Goal: Information Seeking & Learning: Learn about a topic

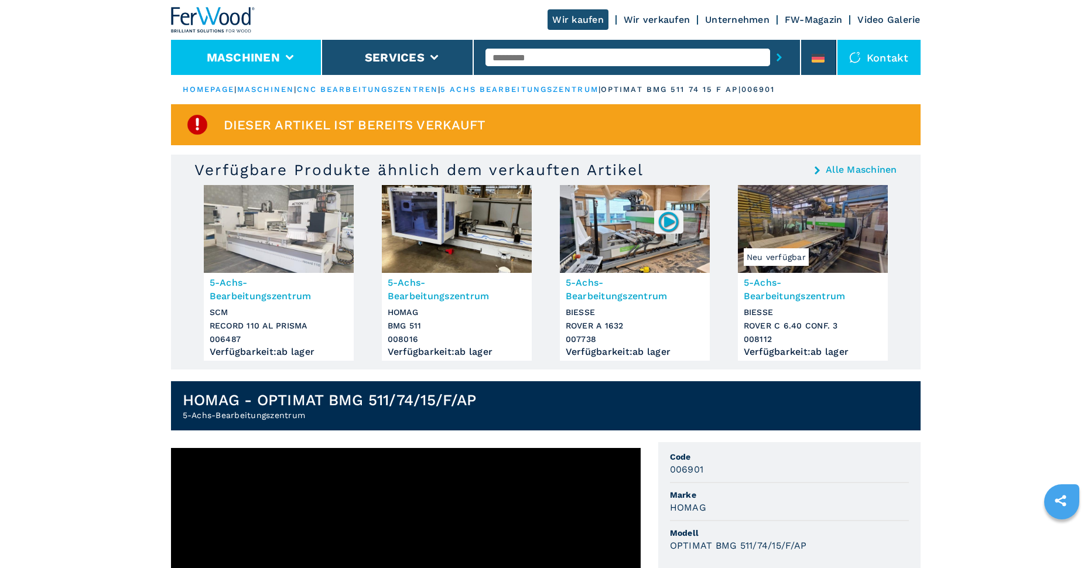
click at [261, 66] on li "Maschinen" at bounding box center [247, 57] width 152 height 35
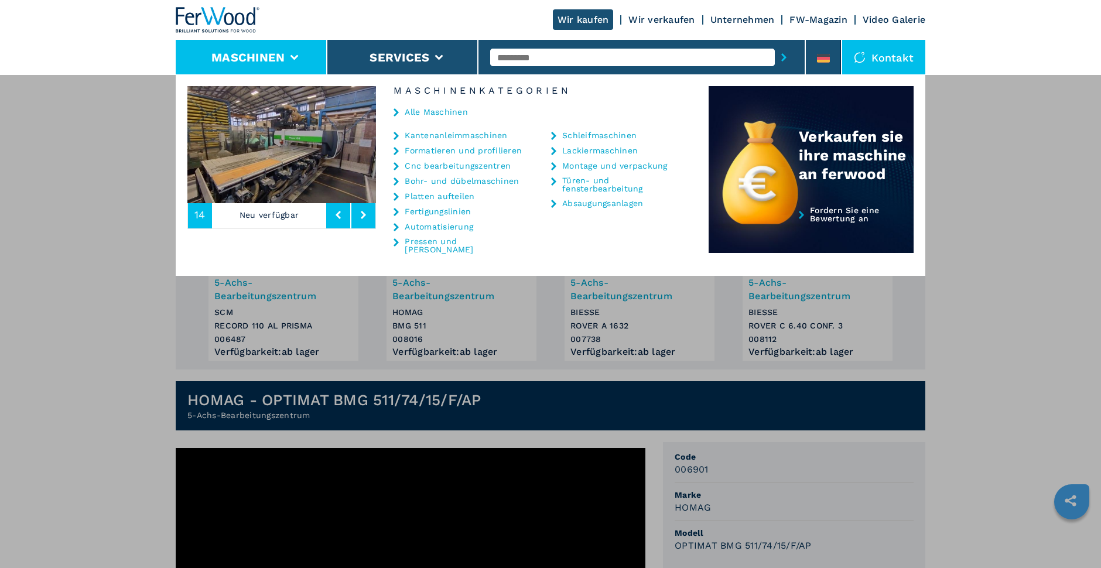
click at [466, 168] on link "Cnc bearbeitungszentren" at bounding box center [458, 166] width 106 height 8
click at [473, 165] on link "Cnc bearbeitungszentren" at bounding box center [458, 166] width 106 height 8
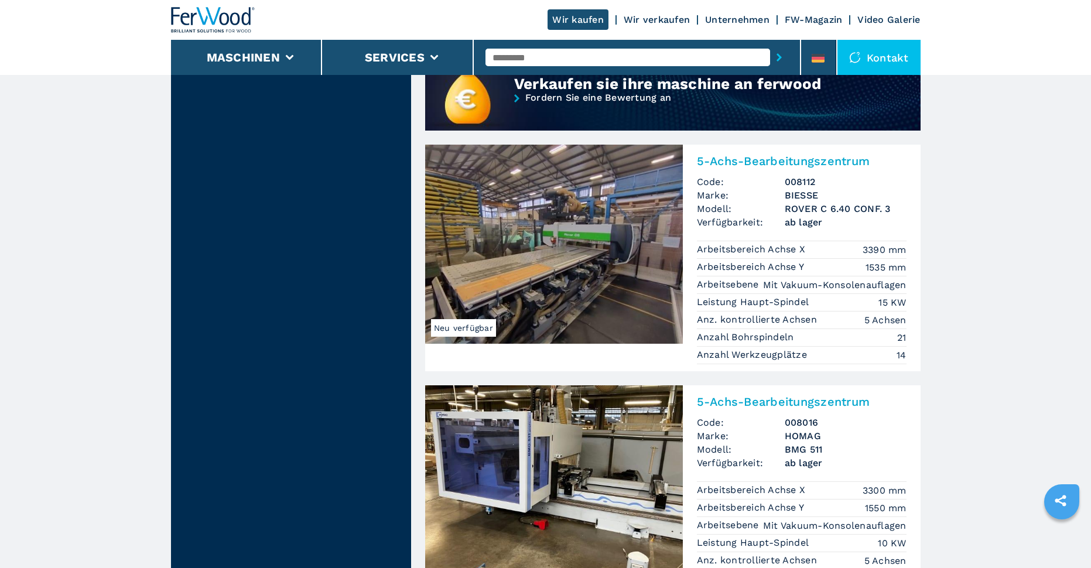
scroll to position [1288, 0]
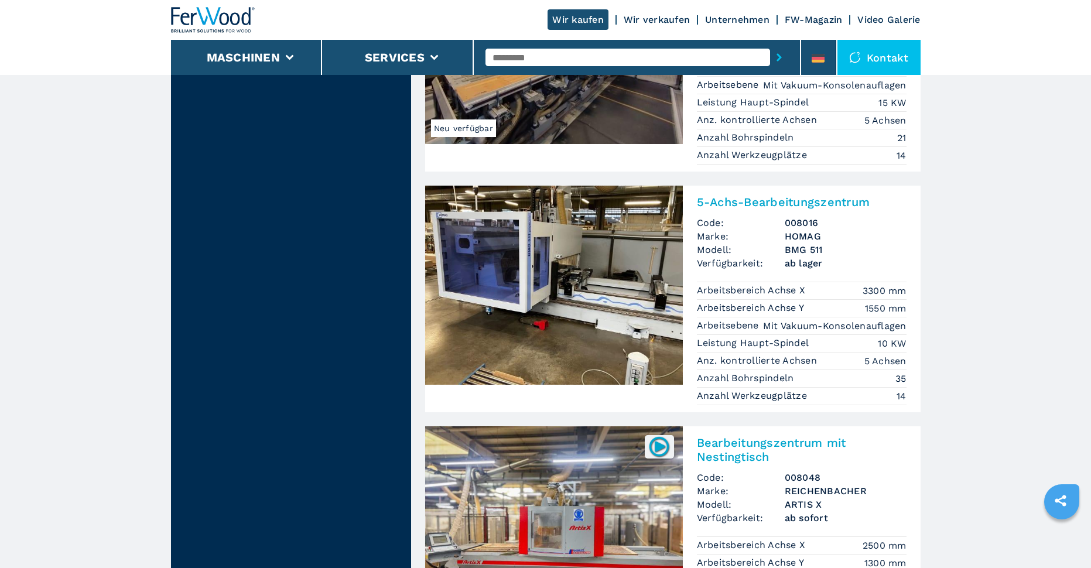
click at [636, 329] on img at bounding box center [554, 285] width 258 height 199
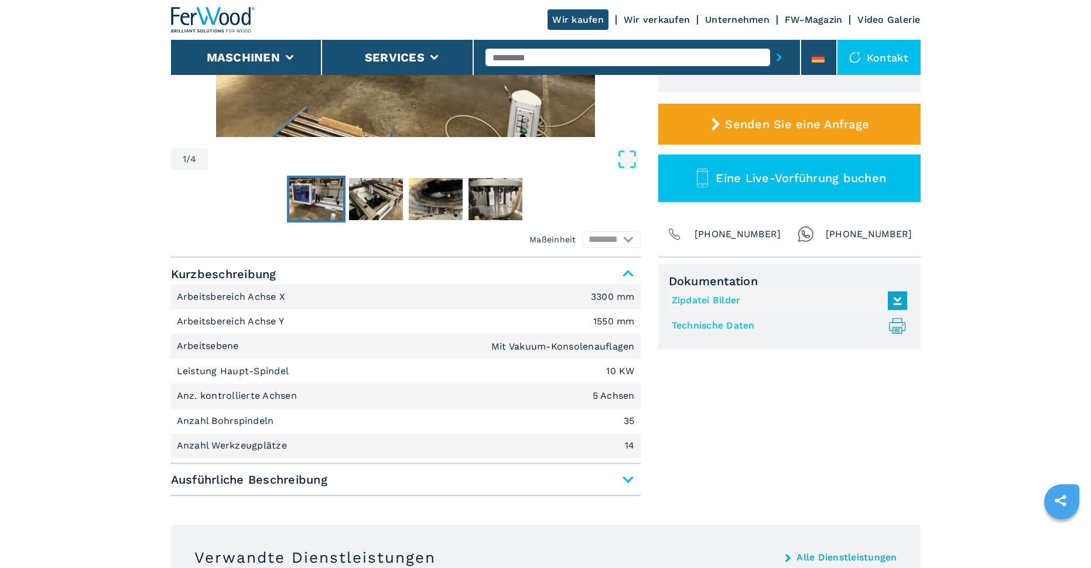
click at [556, 479] on span "Ausführliche Beschreibung" at bounding box center [406, 479] width 470 height 21
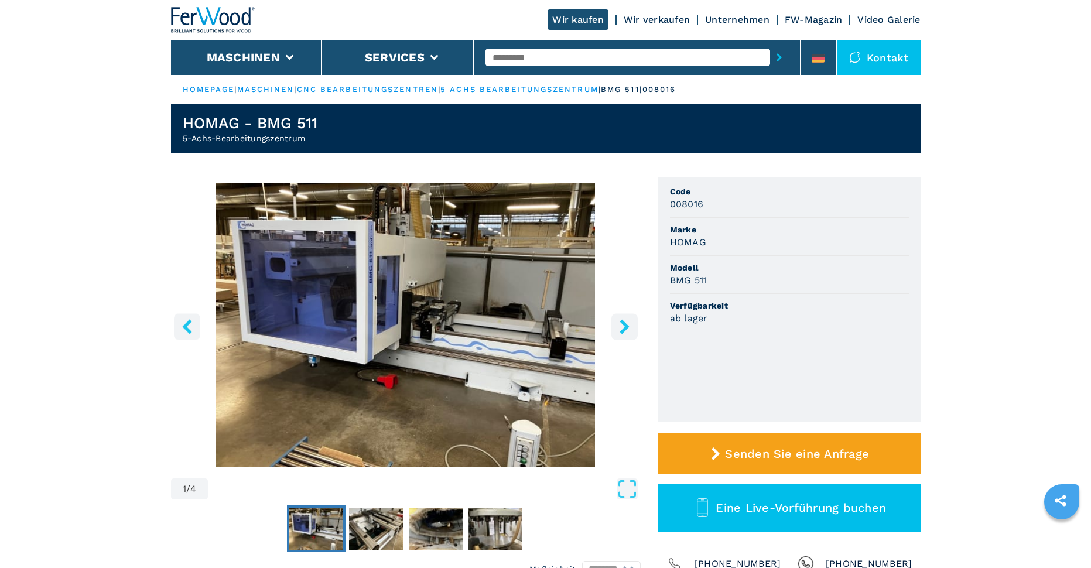
click at [548, 350] on img "Go to Slide 1" at bounding box center [406, 325] width 470 height 284
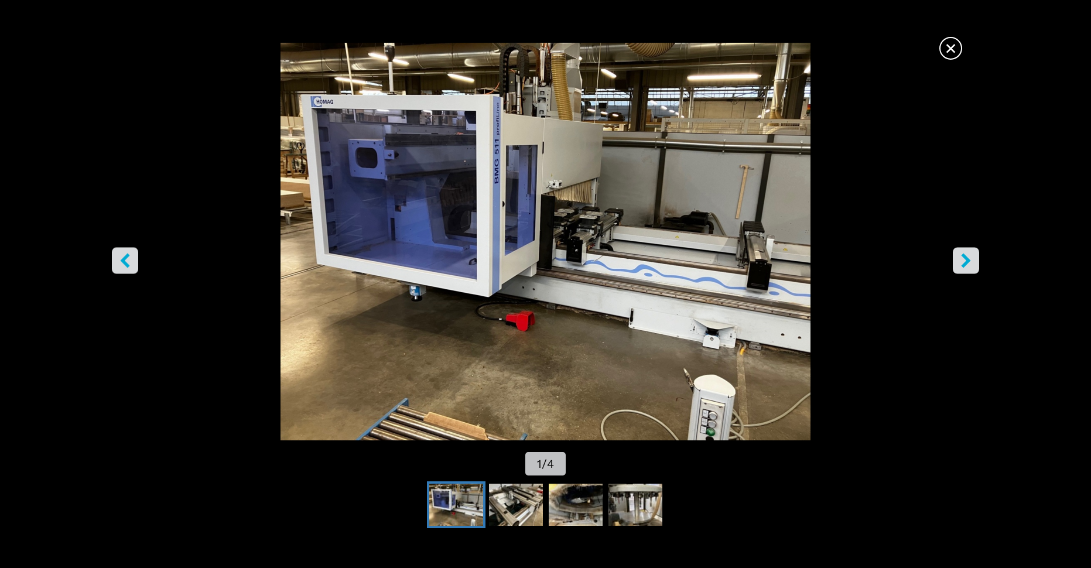
click at [956, 48] on span "×" at bounding box center [951, 46] width 20 height 20
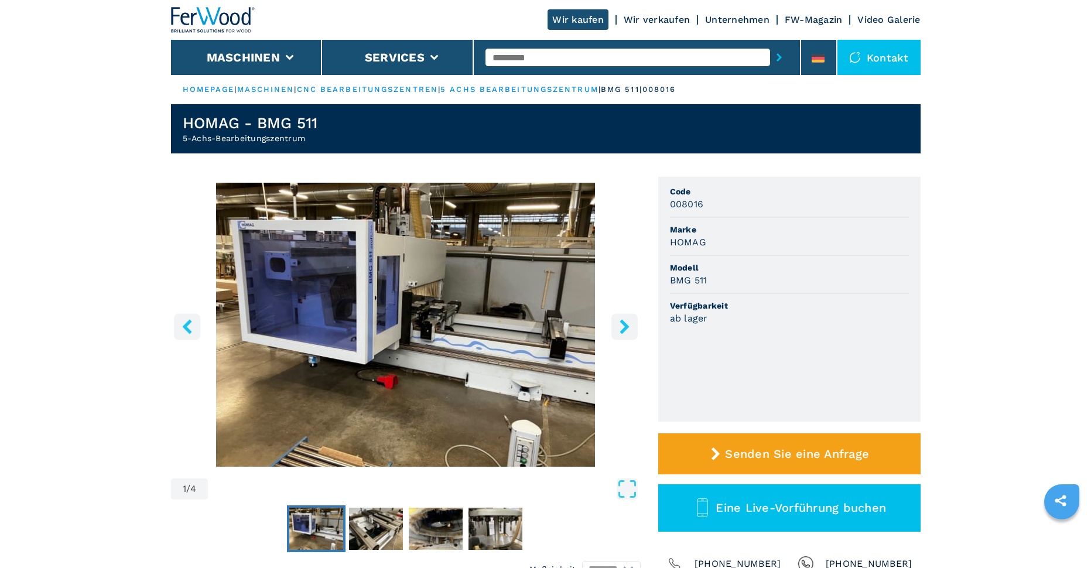
click at [435, 293] on img "Go to Slide 1" at bounding box center [406, 325] width 470 height 284
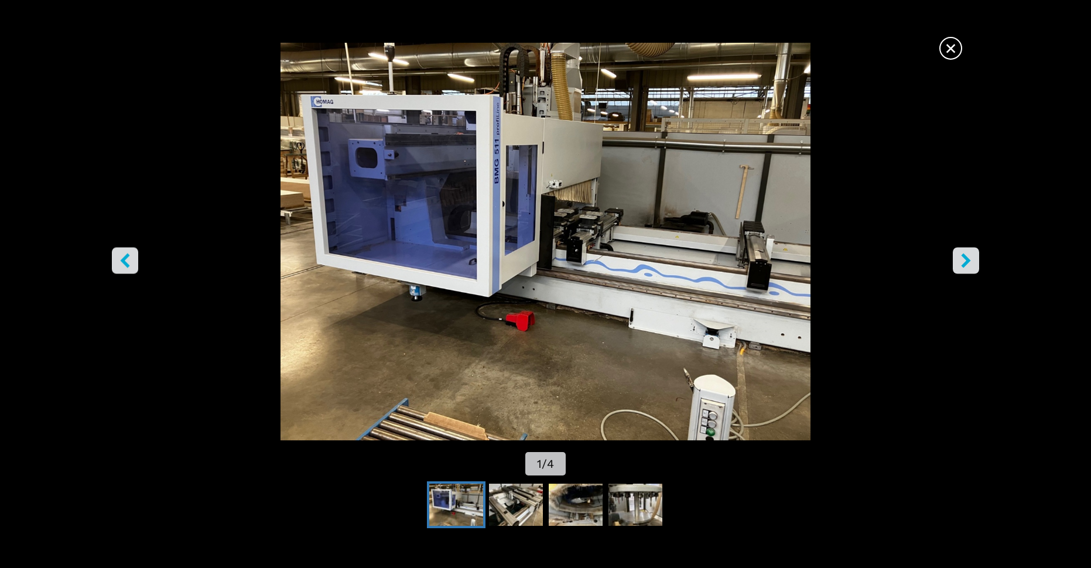
click at [967, 258] on icon "right-button" at bounding box center [965, 261] width 9 height 15
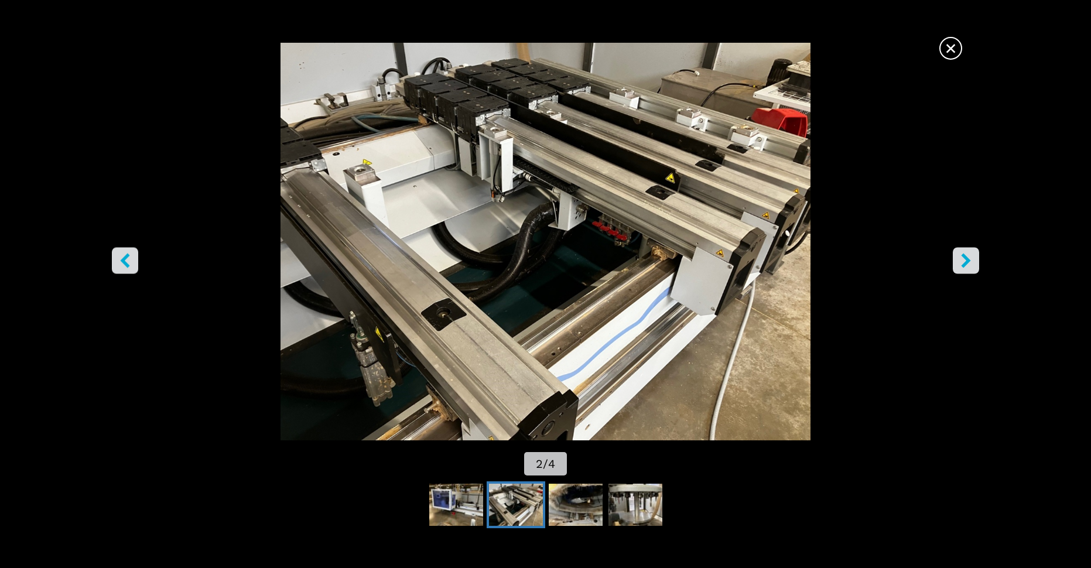
click at [967, 258] on icon "right-button" at bounding box center [965, 261] width 9 height 15
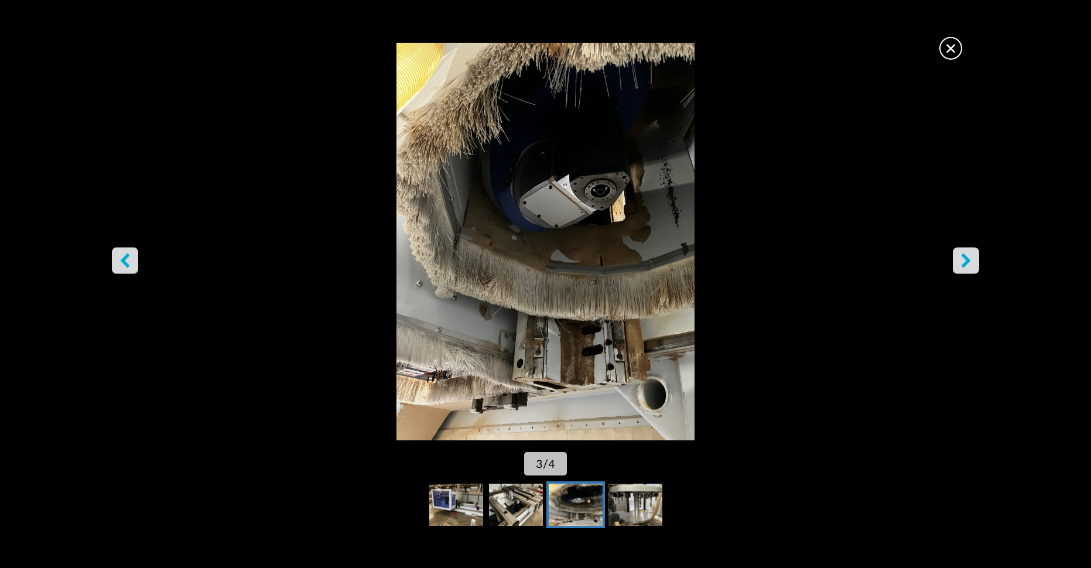
click at [967, 258] on icon "right-button" at bounding box center [965, 261] width 9 height 15
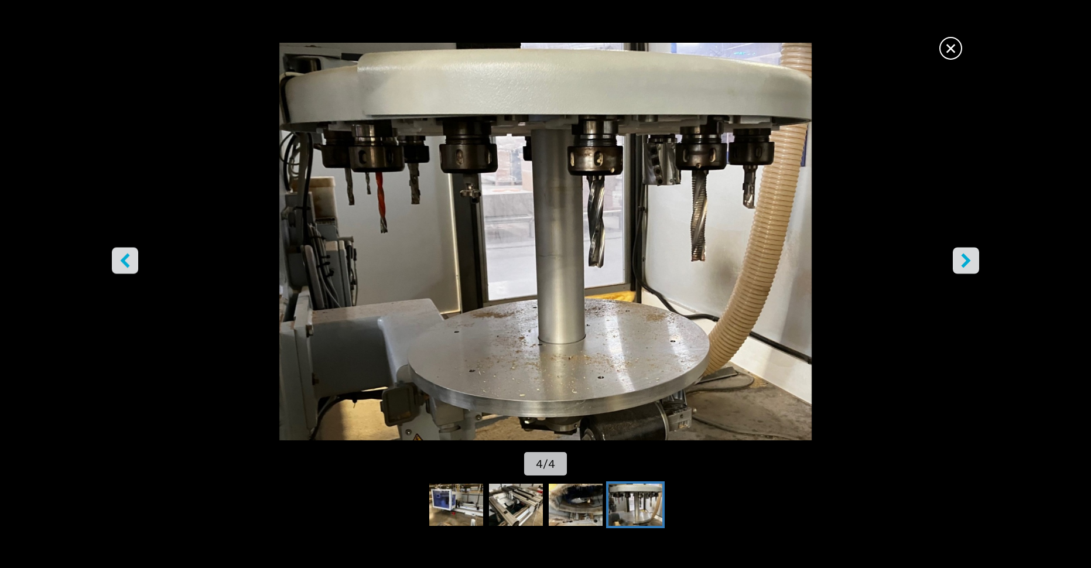
click at [967, 258] on icon "right-button" at bounding box center [965, 261] width 9 height 15
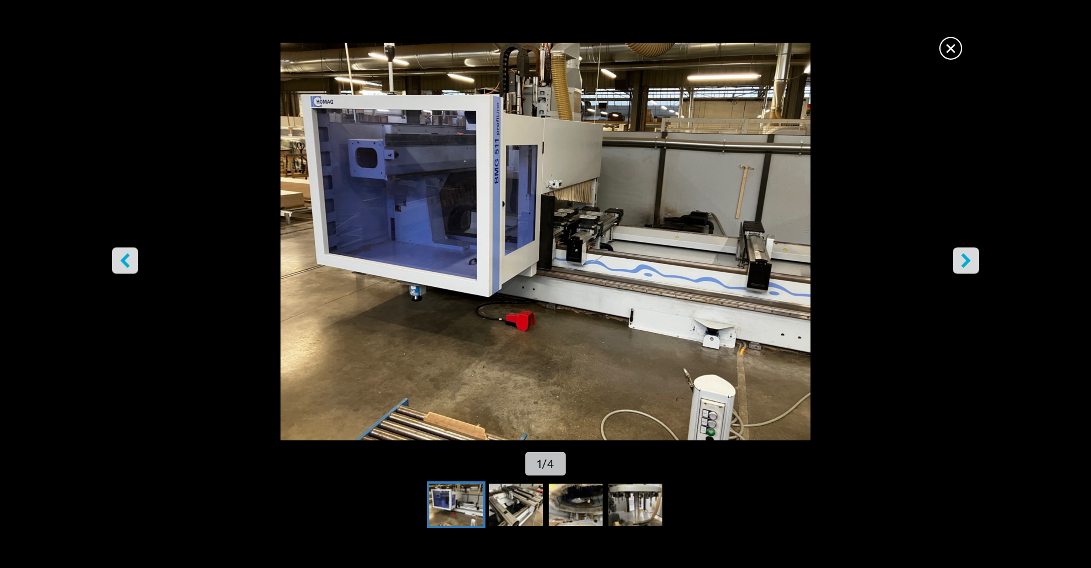
click at [967, 258] on icon "right-button" at bounding box center [965, 261] width 9 height 15
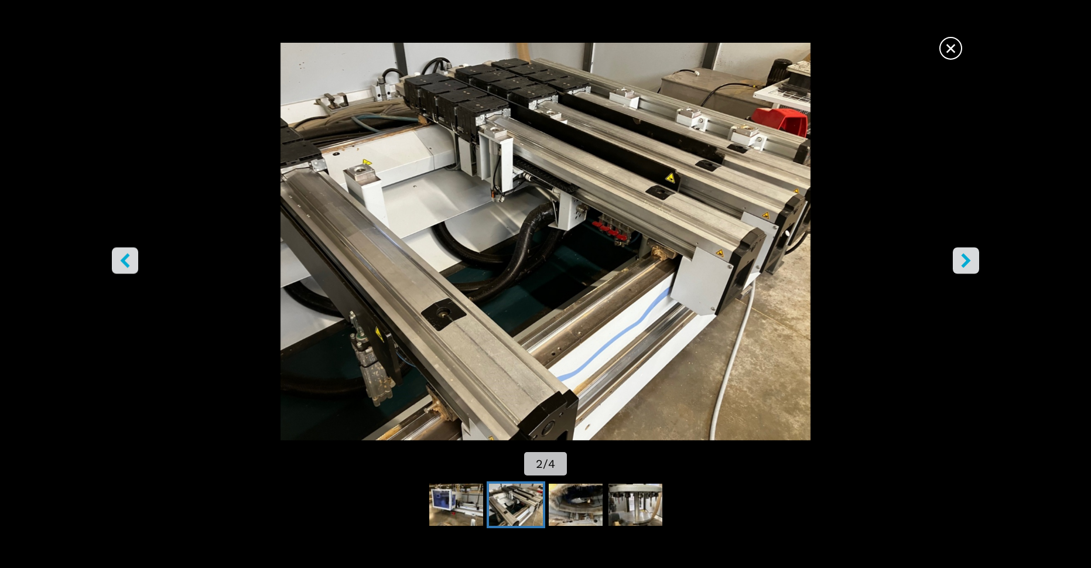
click at [514, 313] on img "Go to Slide 2" at bounding box center [545, 242] width 982 height 398
click at [950, 49] on span "×" at bounding box center [951, 46] width 20 height 20
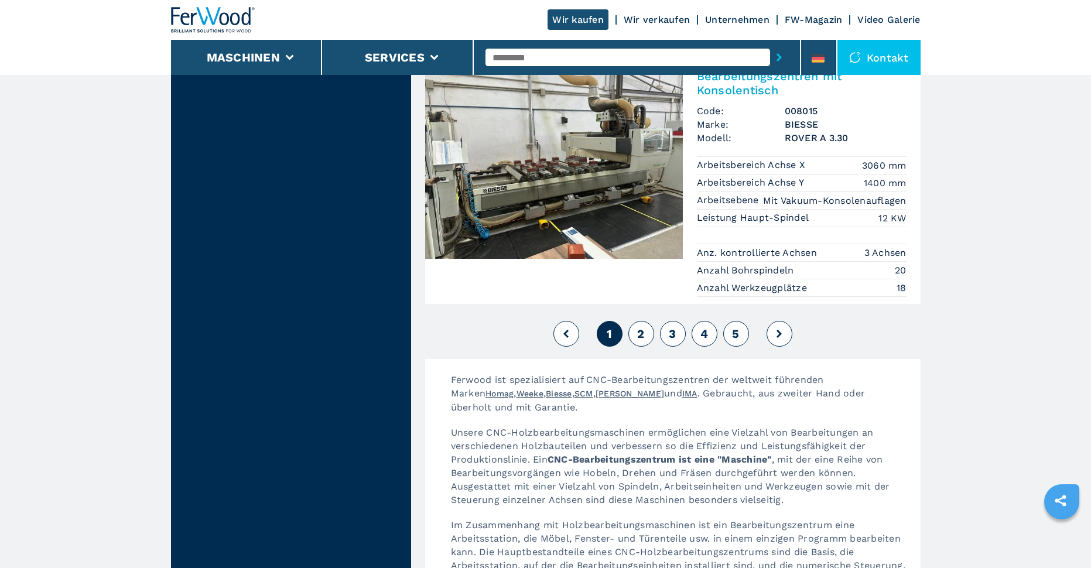
scroll to position [2987, 0]
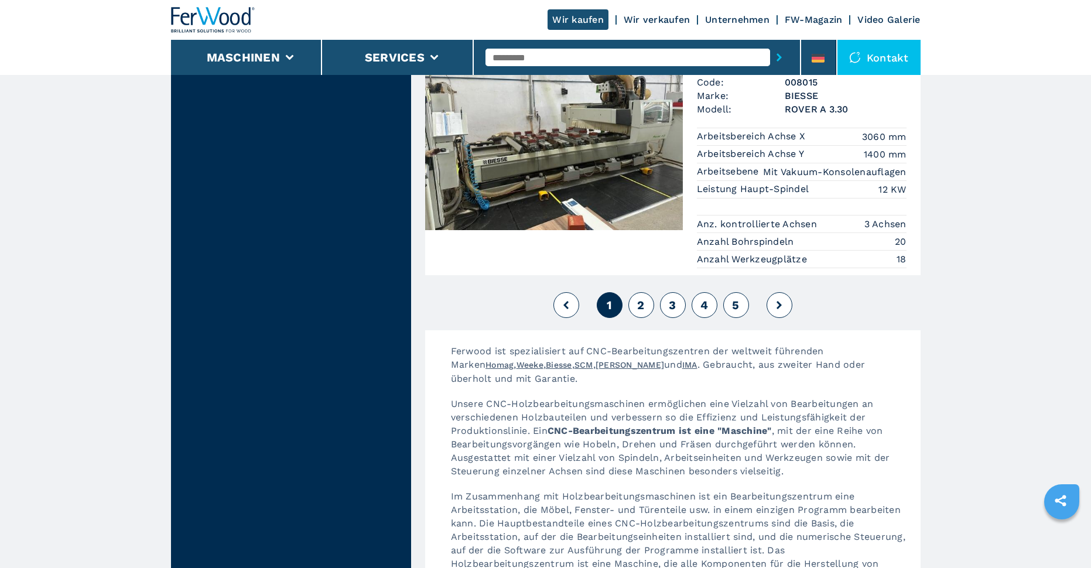
click at [634, 292] on button "2" at bounding box center [641, 305] width 26 height 26
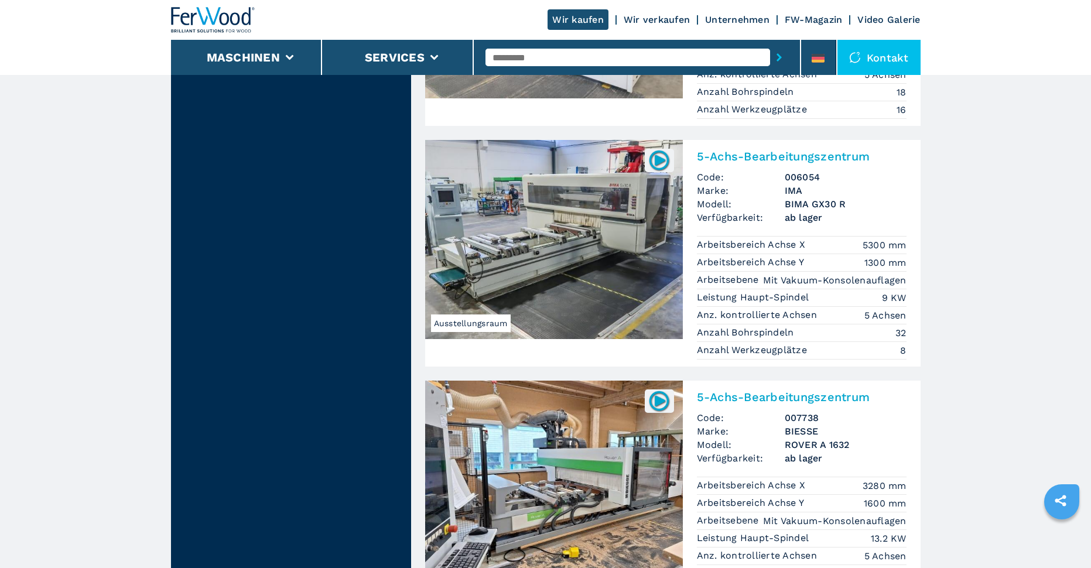
scroll to position [2343, 0]
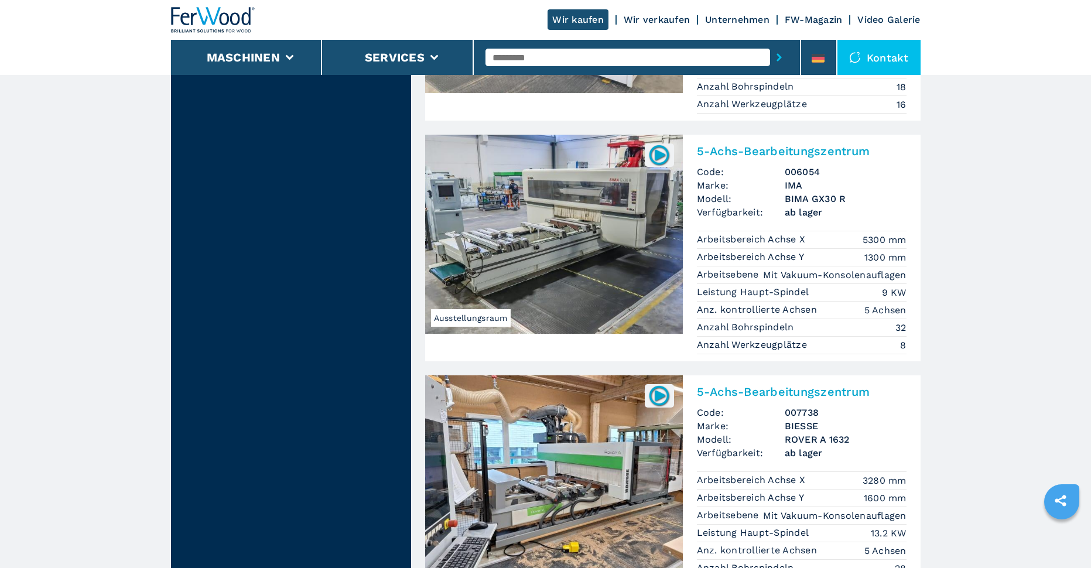
click at [607, 190] on img at bounding box center [554, 234] width 258 height 199
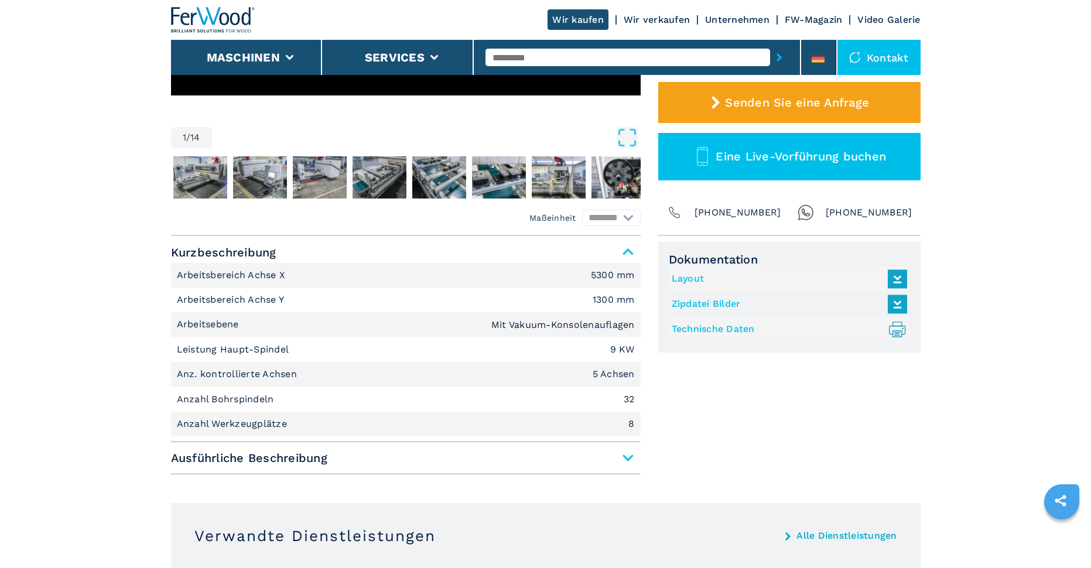
click at [549, 453] on span "Ausführliche Beschreibung" at bounding box center [406, 457] width 470 height 21
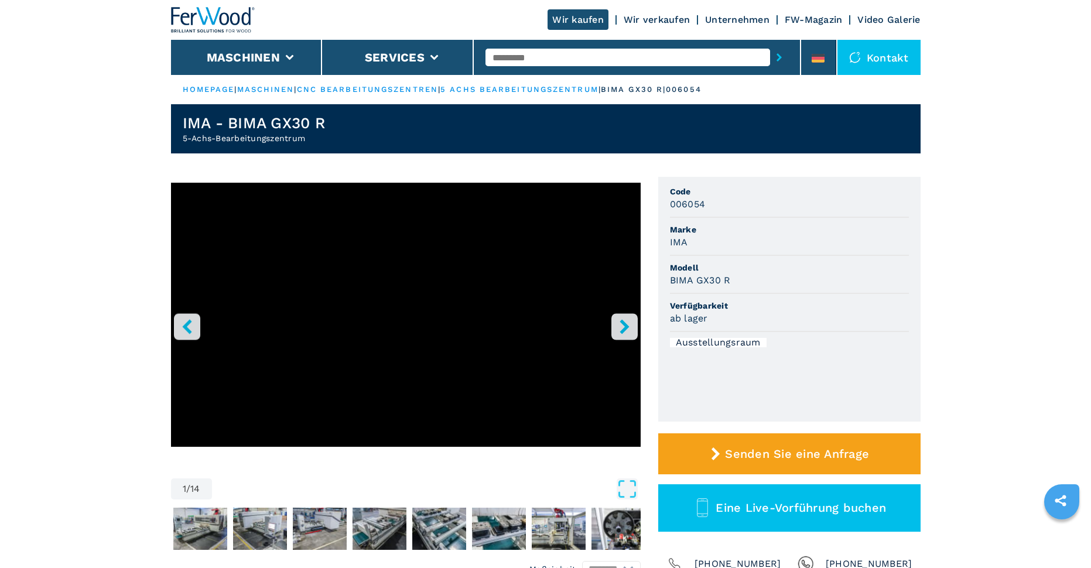
click at [626, 323] on icon "right-button" at bounding box center [624, 326] width 15 height 15
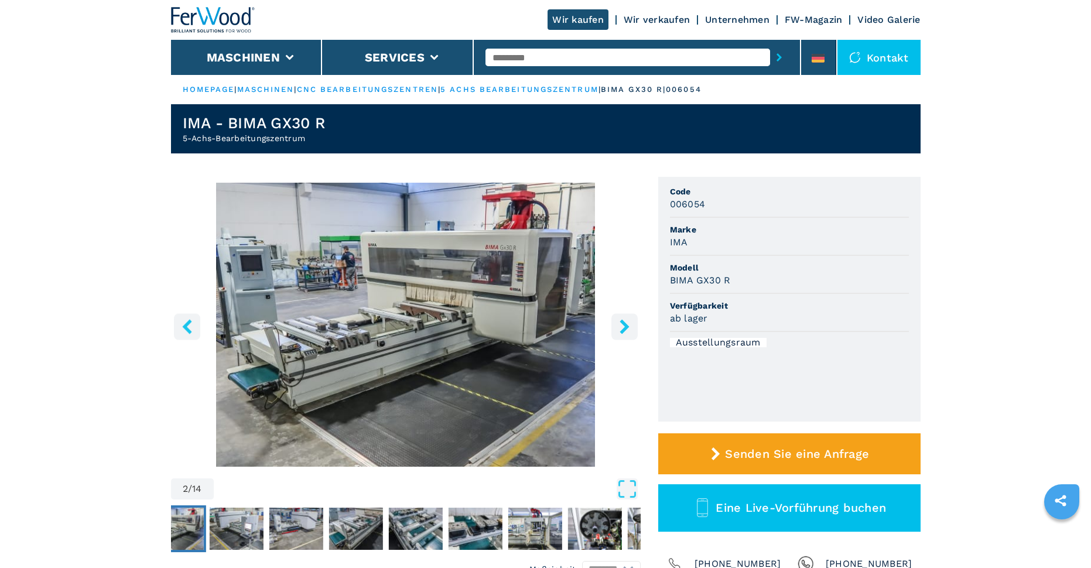
click at [626, 323] on icon "right-button" at bounding box center [624, 326] width 15 height 15
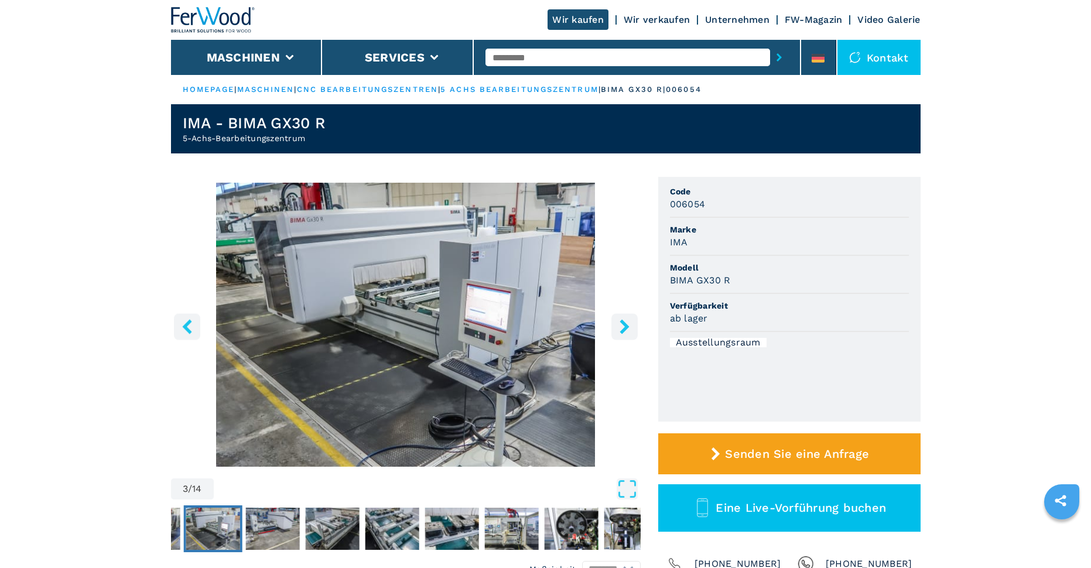
click at [626, 323] on icon "right-button" at bounding box center [624, 326] width 15 height 15
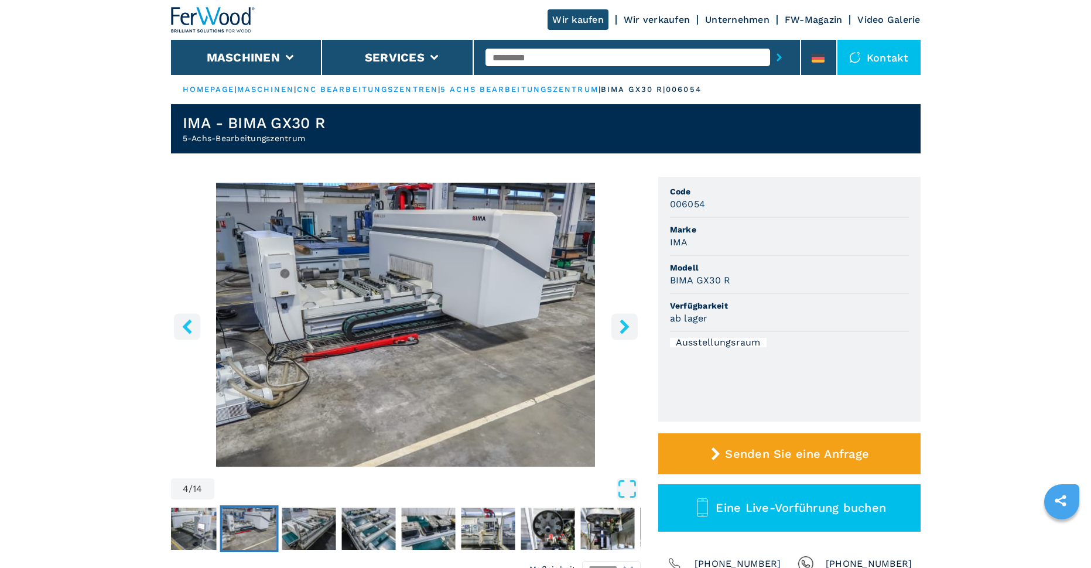
click at [626, 323] on icon "right-button" at bounding box center [624, 326] width 15 height 15
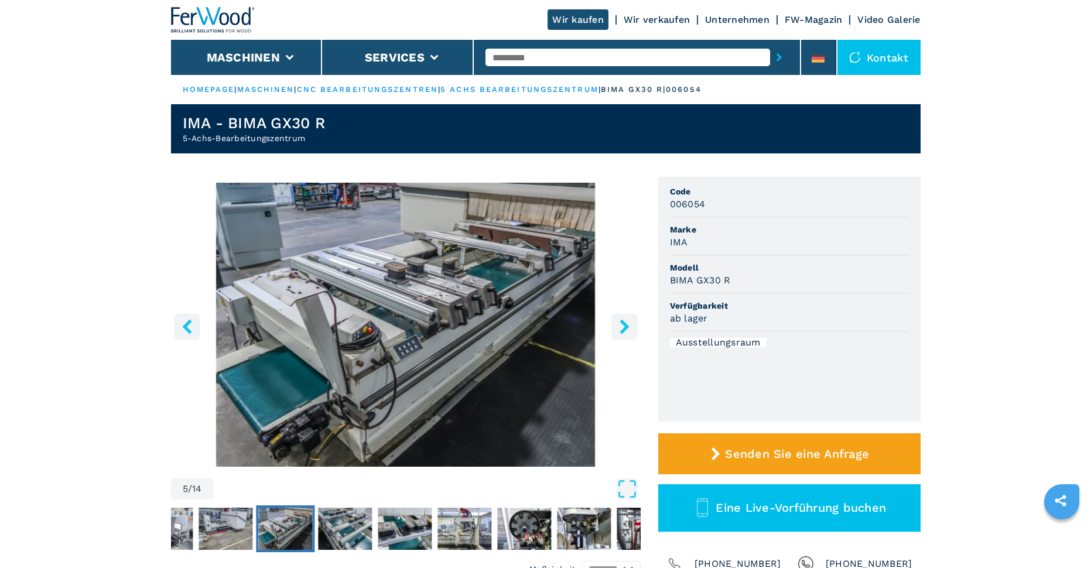
click at [626, 323] on icon "right-button" at bounding box center [624, 326] width 15 height 15
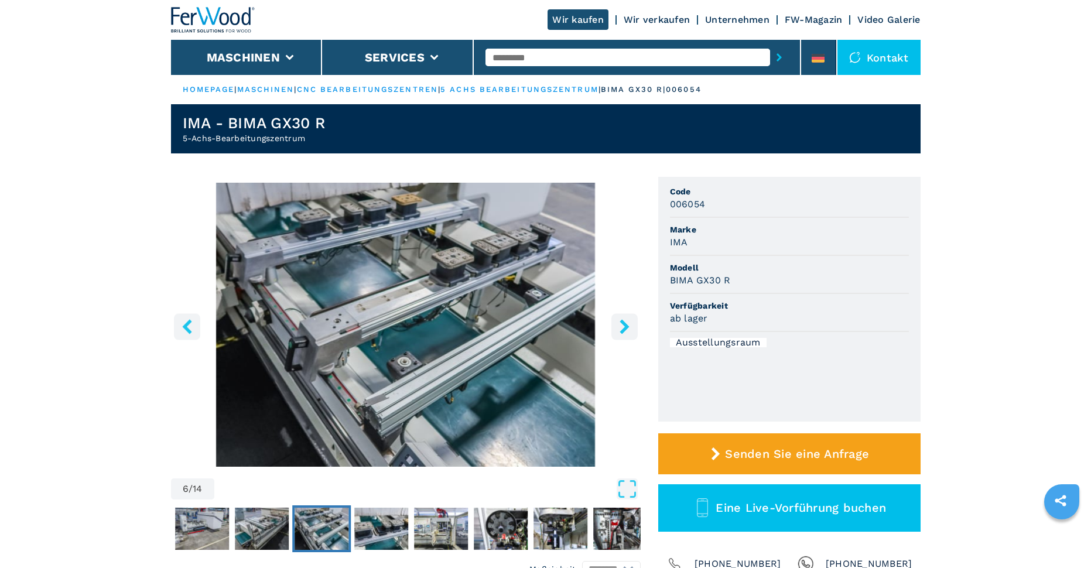
click at [626, 323] on icon "right-button" at bounding box center [624, 326] width 15 height 15
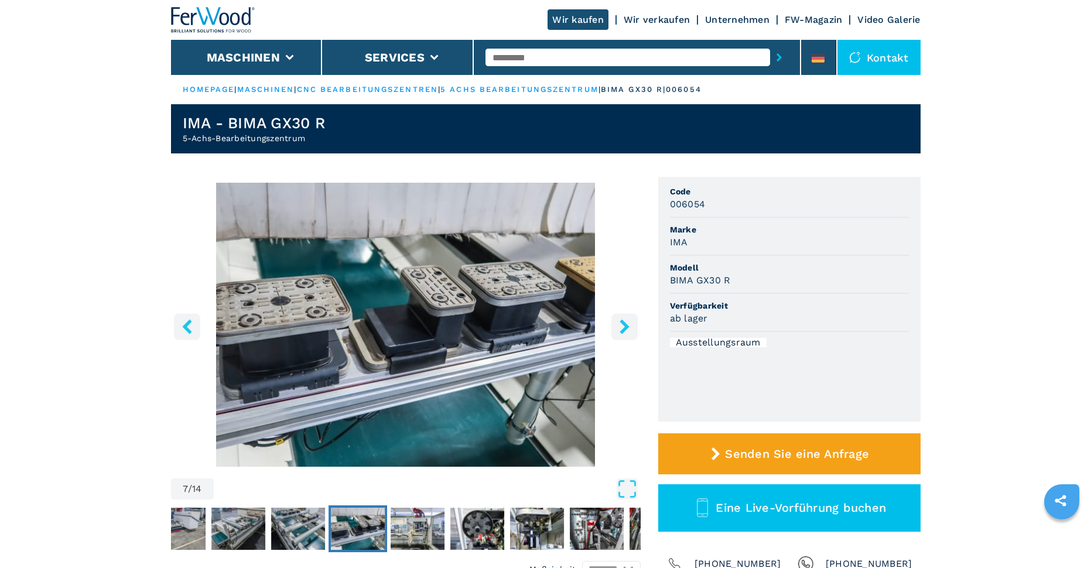
click at [626, 323] on icon "right-button" at bounding box center [624, 326] width 15 height 15
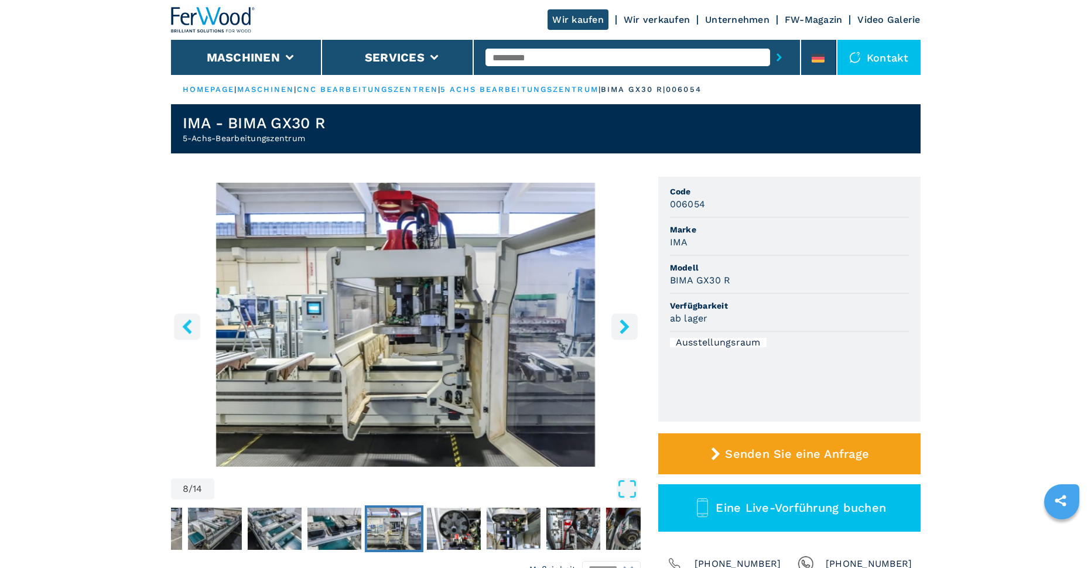
click at [626, 323] on icon "right-button" at bounding box center [624, 326] width 15 height 15
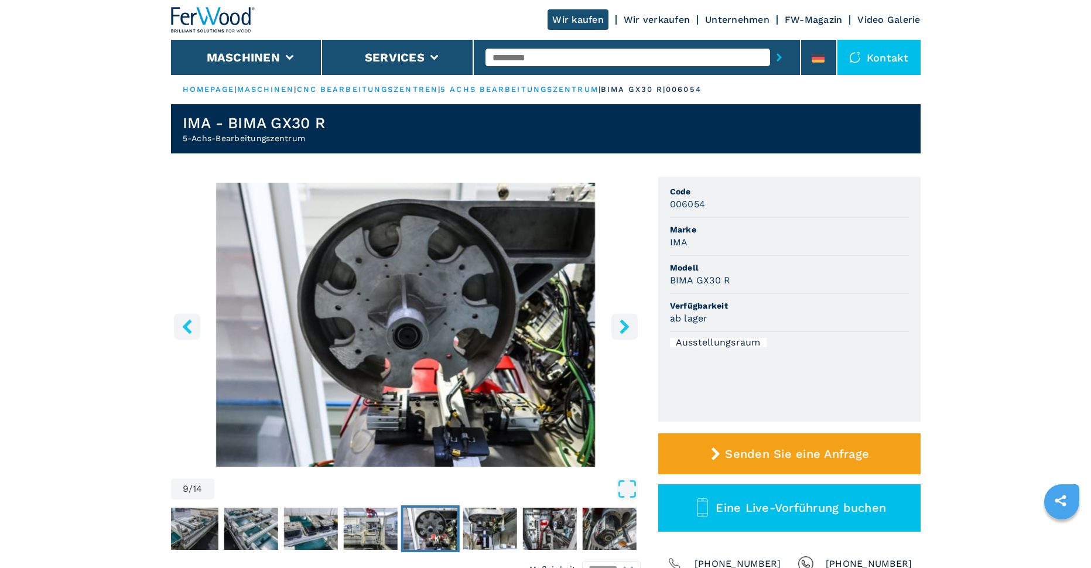
click at [626, 323] on icon "right-button" at bounding box center [624, 326] width 15 height 15
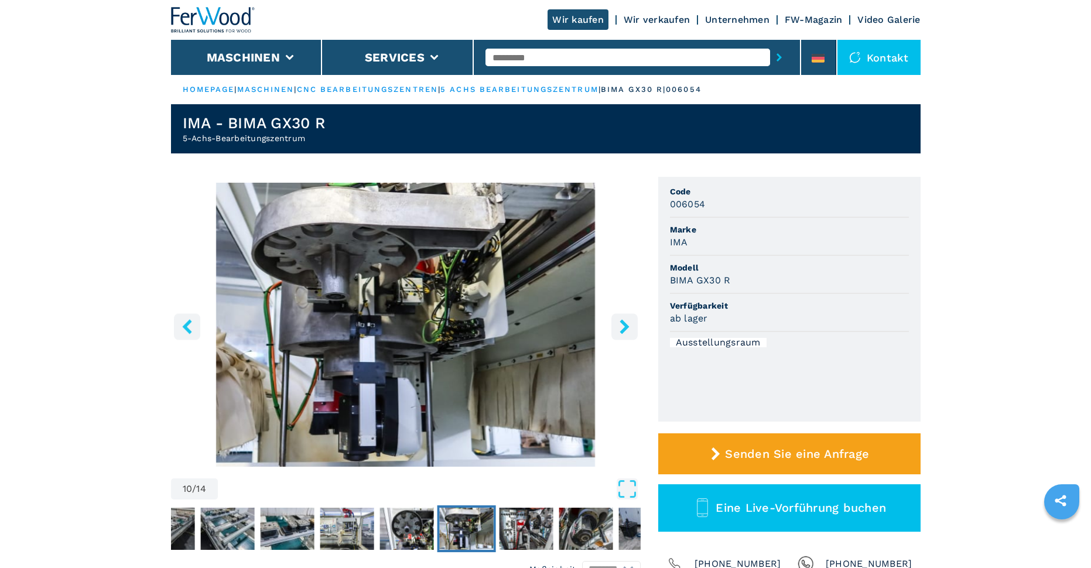
click at [626, 323] on icon "right-button" at bounding box center [624, 326] width 15 height 15
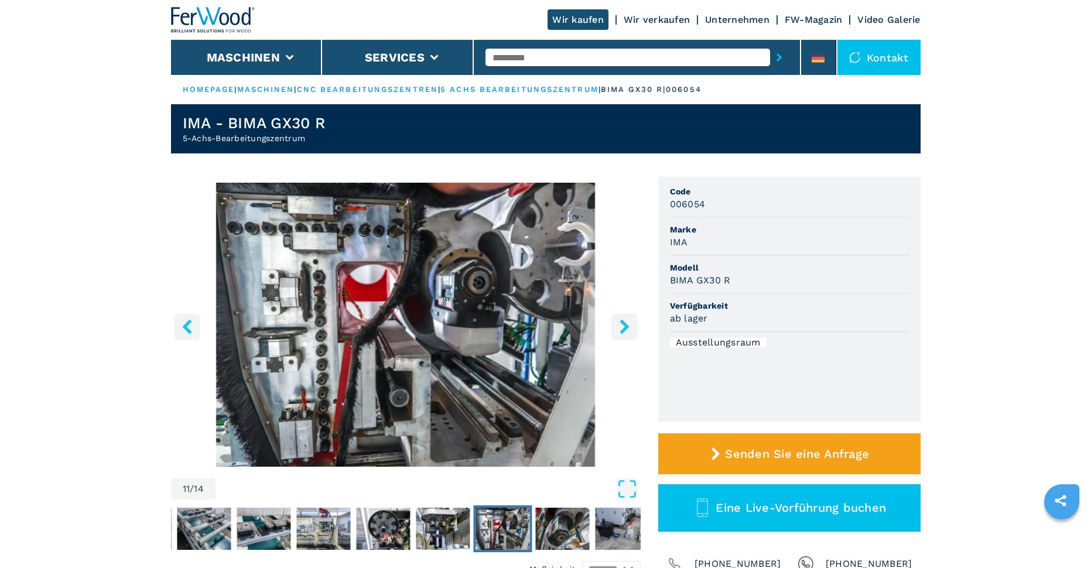
click at [626, 323] on icon "right-button" at bounding box center [624, 326] width 15 height 15
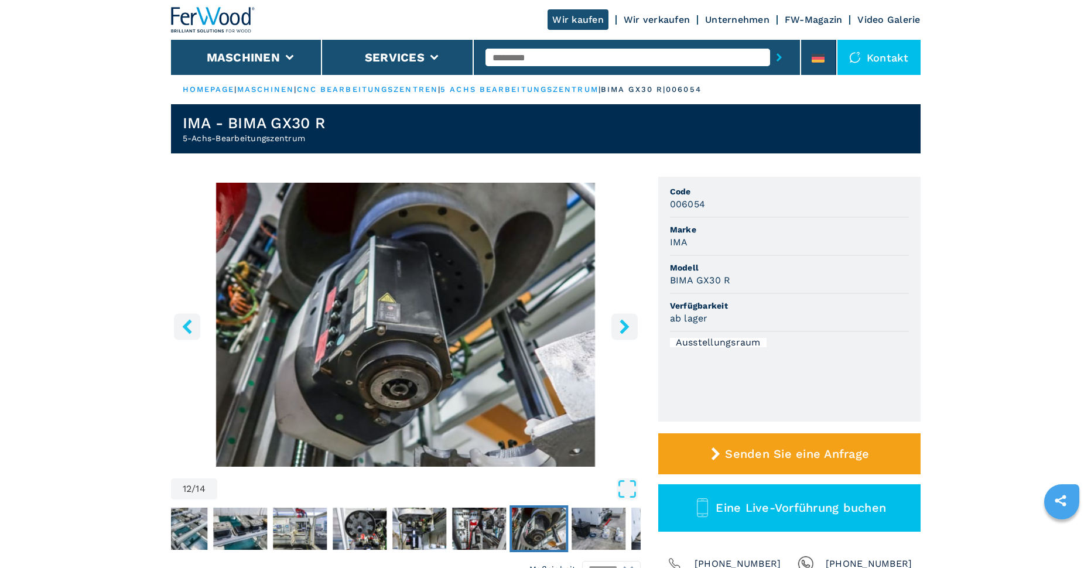
click at [626, 323] on icon "right-button" at bounding box center [624, 326] width 15 height 15
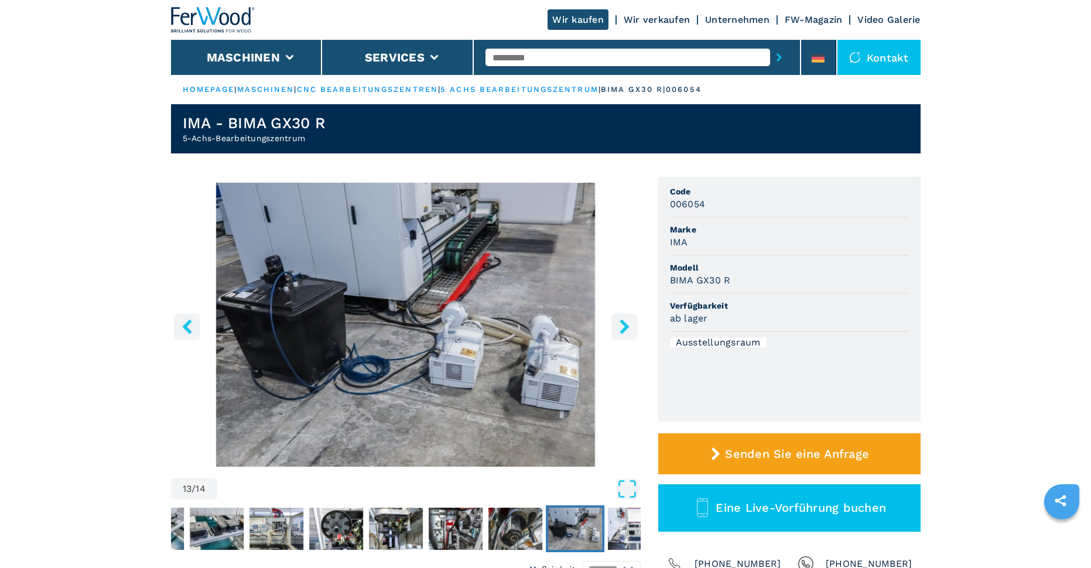
click at [626, 323] on icon "right-button" at bounding box center [624, 326] width 15 height 15
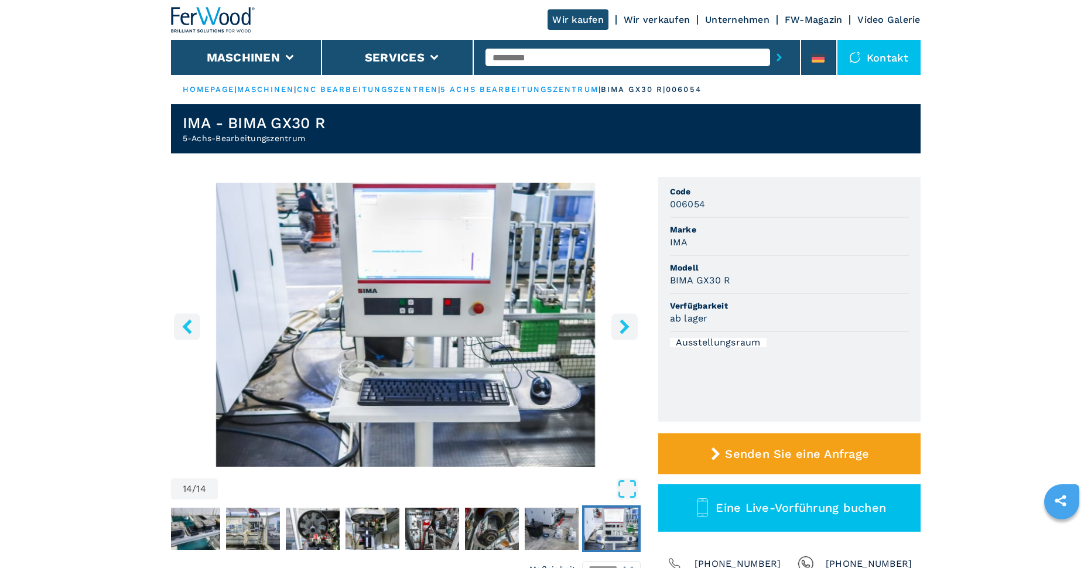
click at [626, 323] on icon "right-button" at bounding box center [624, 326] width 15 height 15
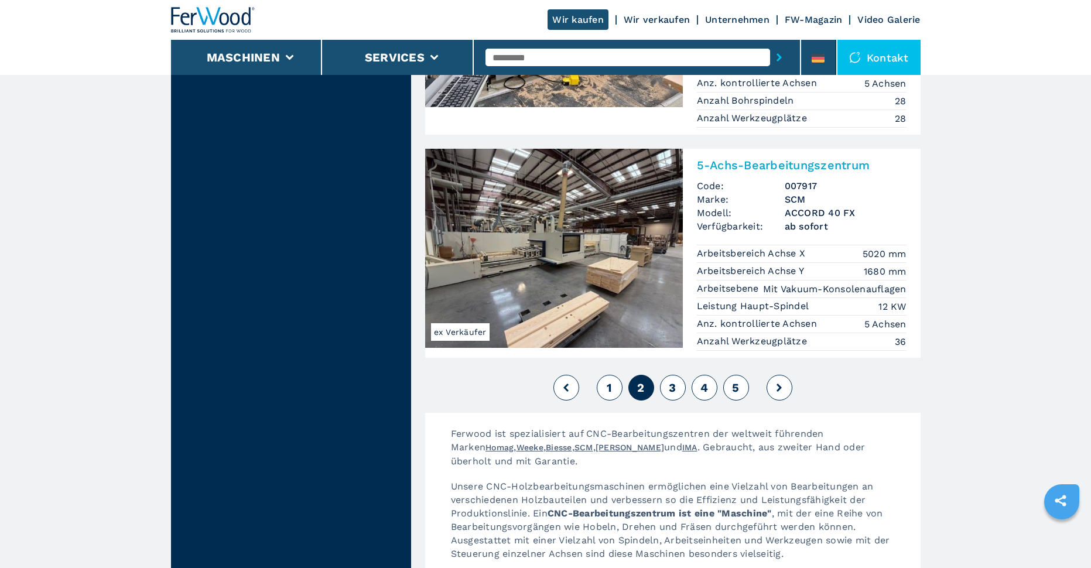
scroll to position [2811, 0]
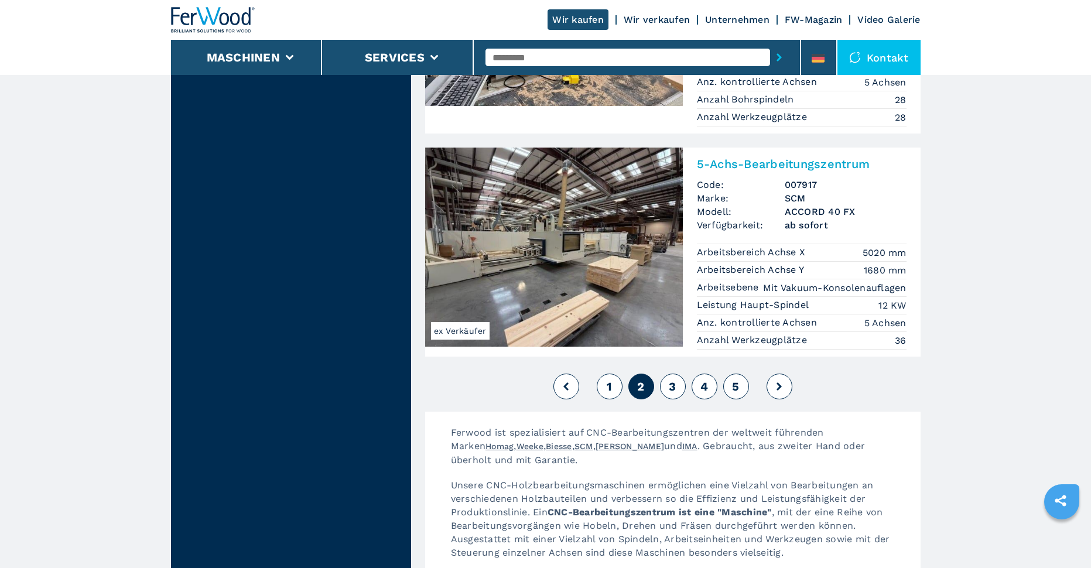
click at [676, 379] on span "3" at bounding box center [672, 386] width 7 height 14
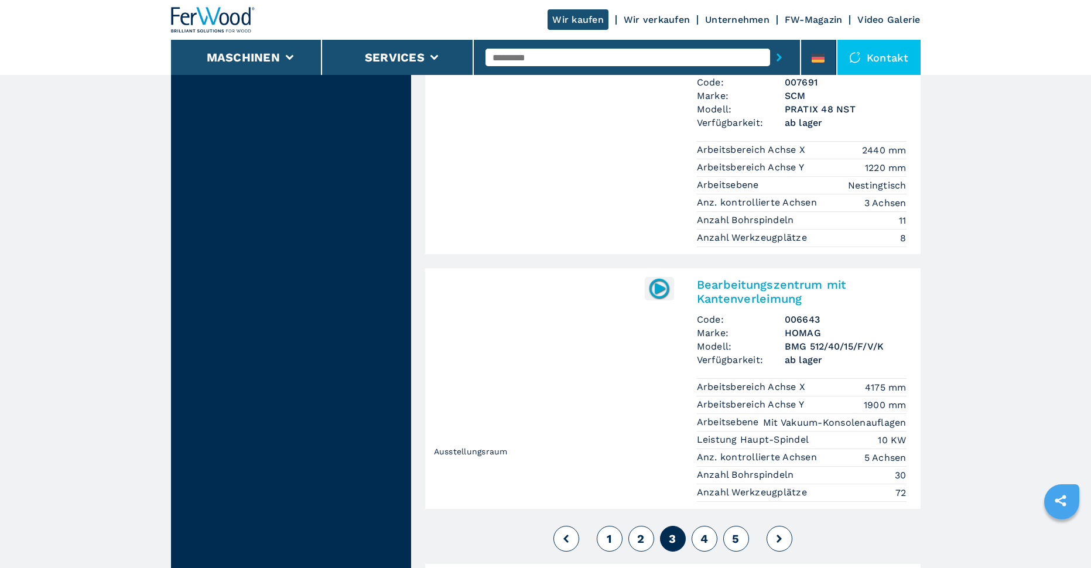
scroll to position [2870, 0]
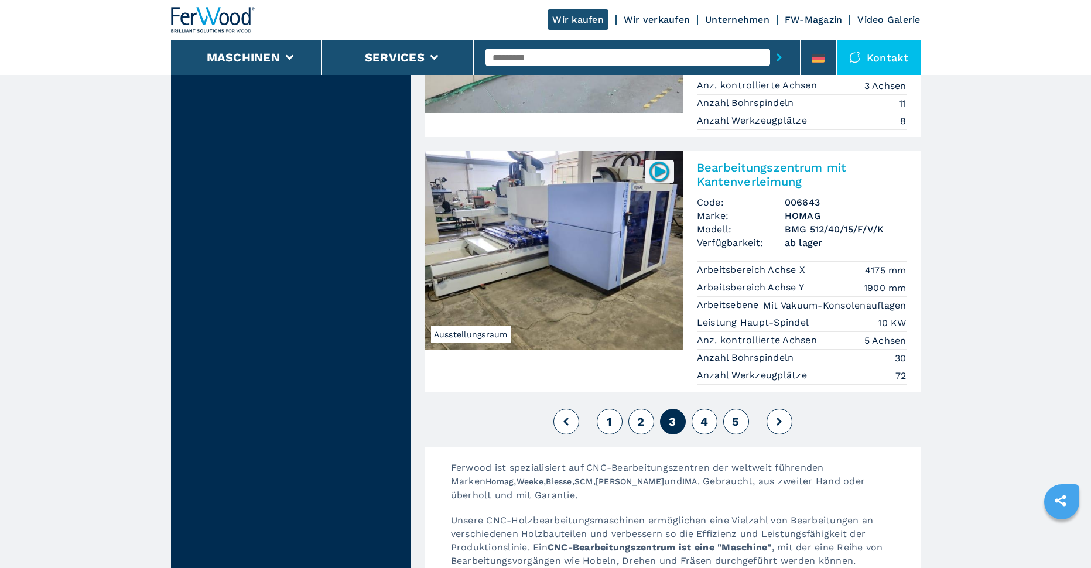
click at [705, 415] on span "4" at bounding box center [704, 422] width 8 height 14
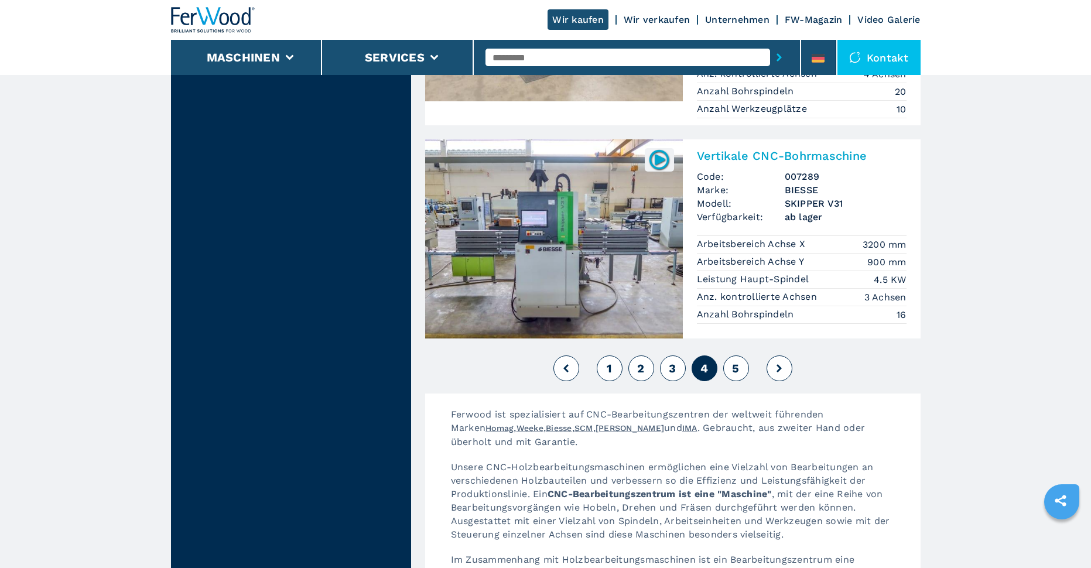
scroll to position [2928, 0]
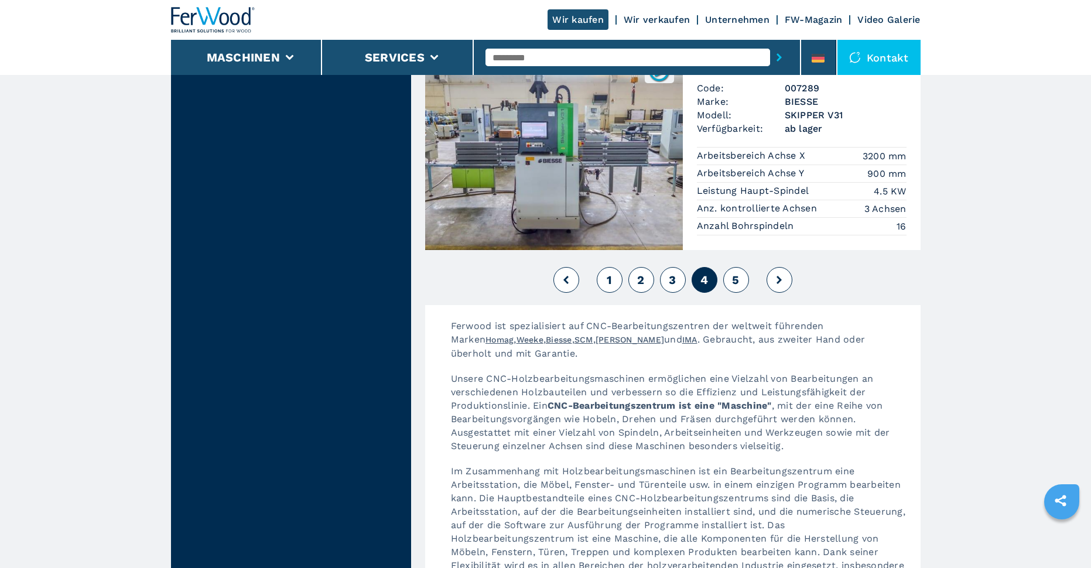
click at [730, 267] on button "5" at bounding box center [736, 280] width 26 height 26
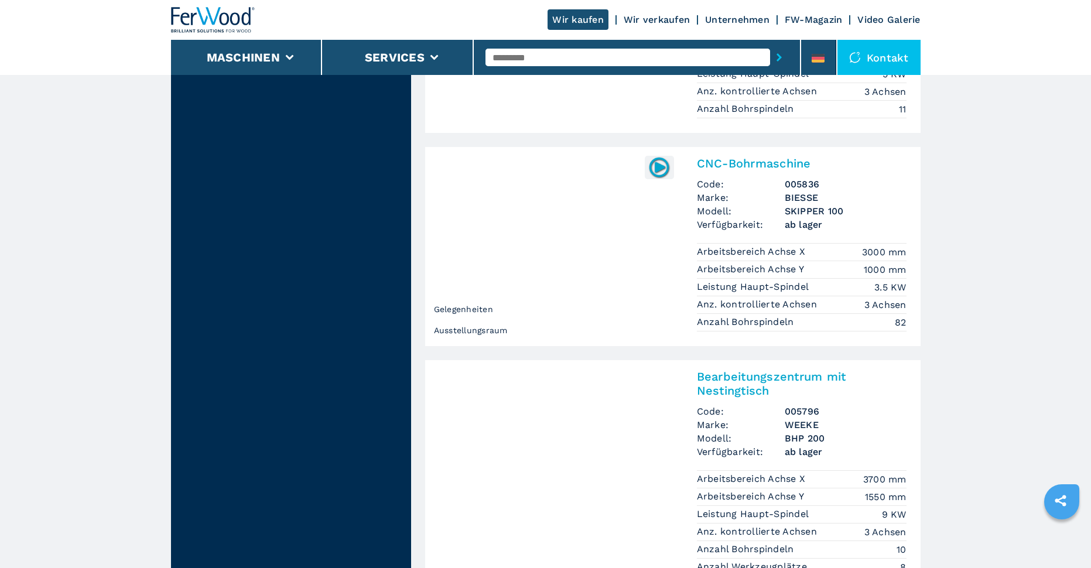
scroll to position [2460, 0]
